Goal: Task Accomplishment & Management: Complete application form

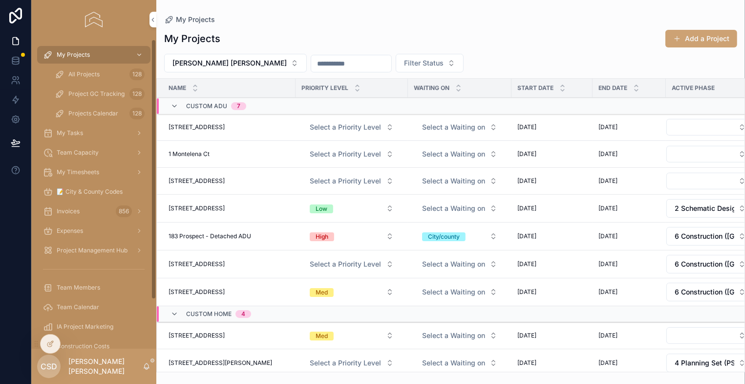
click at [94, 170] on span "My Timesheets" at bounding box center [78, 172] width 43 height 8
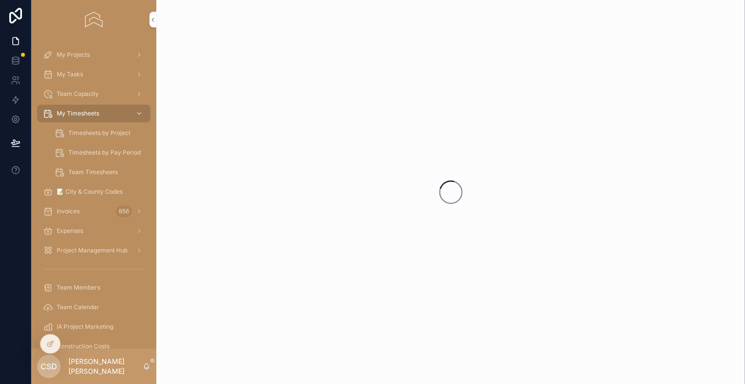
click at [108, 130] on span "Timesheets by Project" at bounding box center [99, 133] width 62 height 8
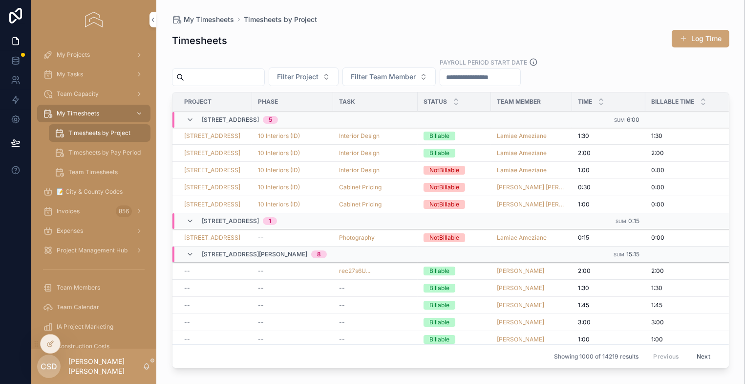
click at [70, 109] on div "My Timesheets" at bounding box center [94, 114] width 102 height 16
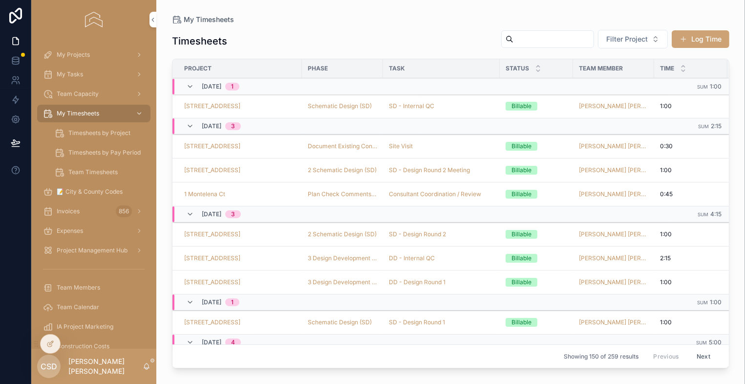
click at [708, 36] on button "Log Time" at bounding box center [701, 39] width 58 height 18
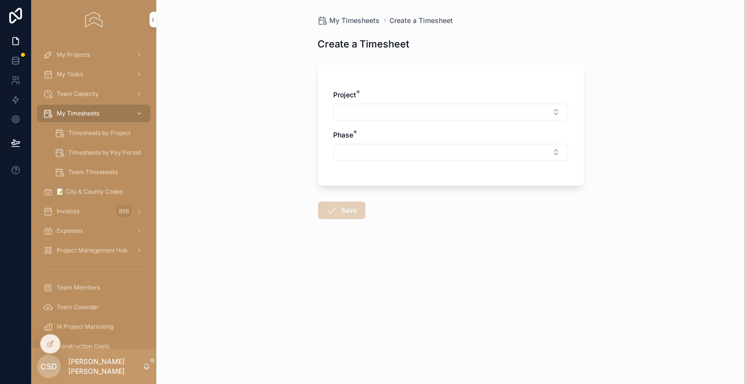
click at [369, 112] on button "Select Button" at bounding box center [451, 112] width 235 height 17
type input "******"
click at [435, 149] on div "[STREET_ADDRESS]" at bounding box center [451, 151] width 136 height 16
click at [422, 149] on button "Select Button" at bounding box center [451, 154] width 235 height 17
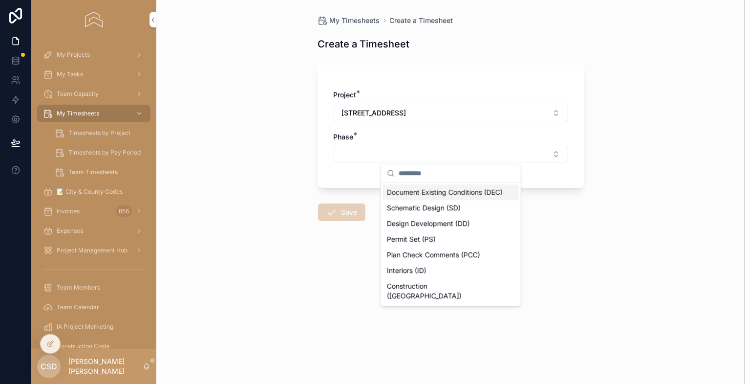
click at [431, 197] on span "Document Existing Conditions (DEC)" at bounding box center [445, 192] width 116 height 10
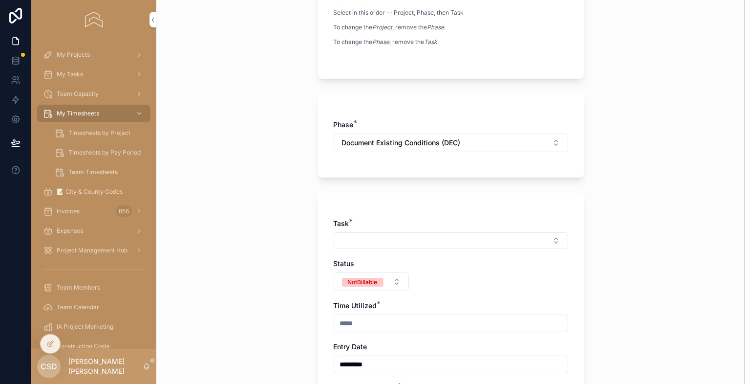
scroll to position [196, 0]
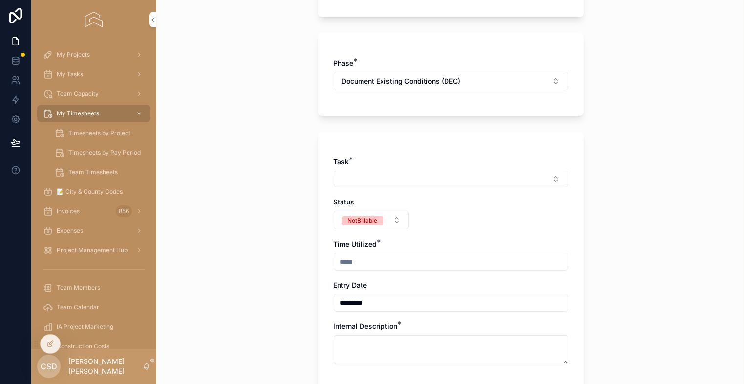
click at [378, 174] on button "Select Button" at bounding box center [451, 179] width 235 height 17
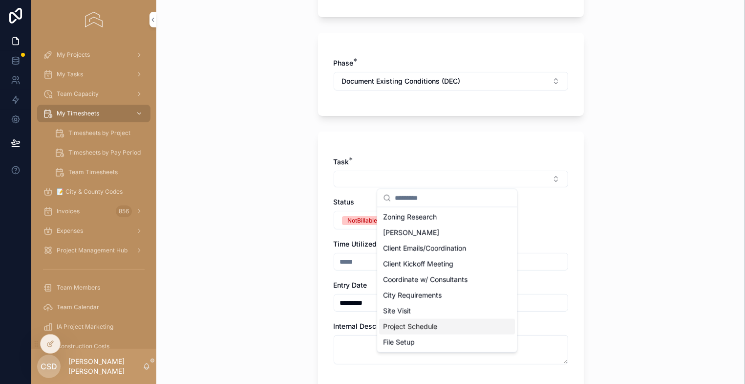
click at [408, 326] on span "Project Schedule" at bounding box center [410, 327] width 54 height 10
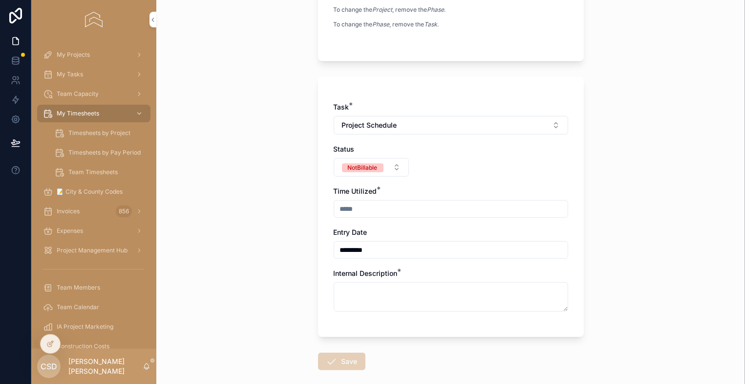
click at [366, 167] on div "NotBillable" at bounding box center [363, 167] width 30 height 9
click at [344, 219] on div "Billable" at bounding box center [368, 220] width 136 height 15
click at [348, 206] on input "scrollable content" at bounding box center [451, 209] width 234 height 14
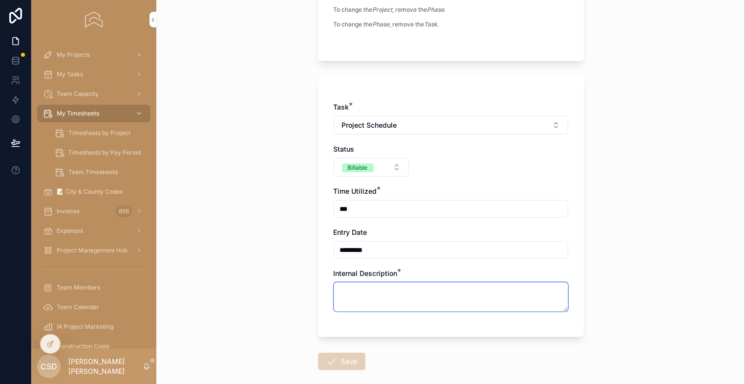
type input "****"
click at [350, 291] on textarea "scrollable content" at bounding box center [451, 296] width 235 height 29
type textarea "**********"
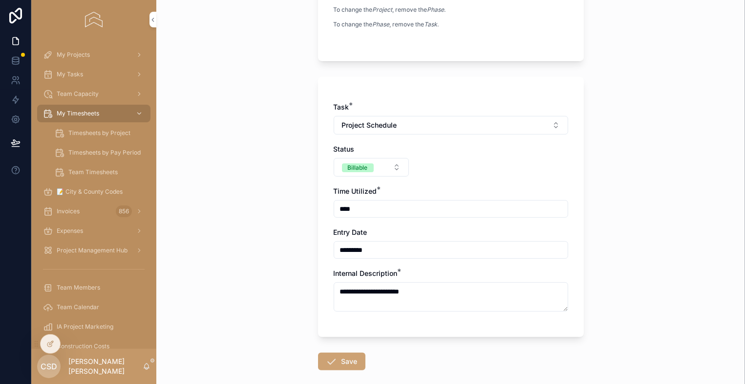
click at [328, 357] on icon "scrollable content" at bounding box center [332, 361] width 12 height 12
